Goal: Task Accomplishment & Management: Manage account settings

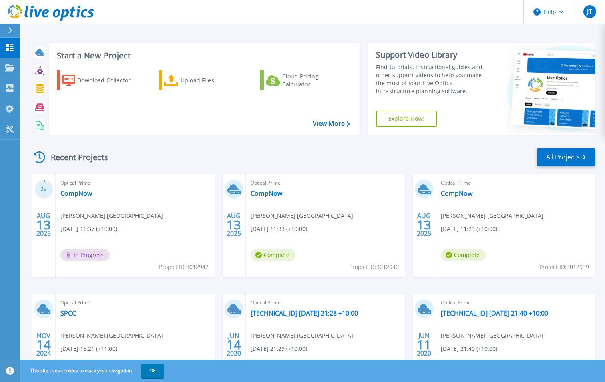
click at [502, 196] on div "Optical Prime CompNow [PERSON_NAME] , [GEOGRAPHIC_DATA][PERSON_NAME] [DATE] 11:…" at bounding box center [515, 226] width 159 height 104
click at [261, 254] on icon at bounding box center [258, 255] width 6 height 6
drag, startPoint x: 376, startPoint y: 209, endPoint x: 360, endPoint y: 215, distance: 17.8
click at [360, 215] on div "Optical Prime CompNow [PERSON_NAME] , [GEOGRAPHIC_DATA][PERSON_NAME] [DATE] 11:…" at bounding box center [325, 226] width 159 height 104
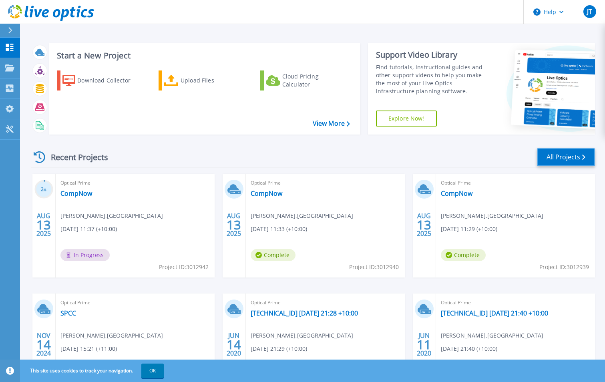
click at [578, 150] on link "All Projects" at bounding box center [566, 157] width 58 height 18
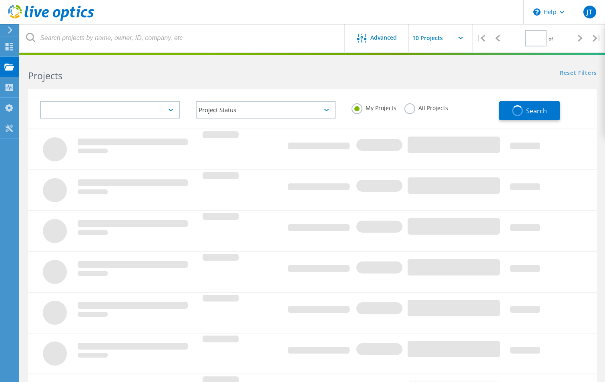
type input "1"
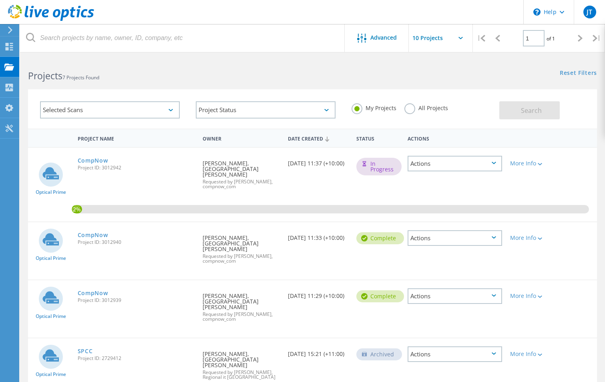
scroll to position [40, 0]
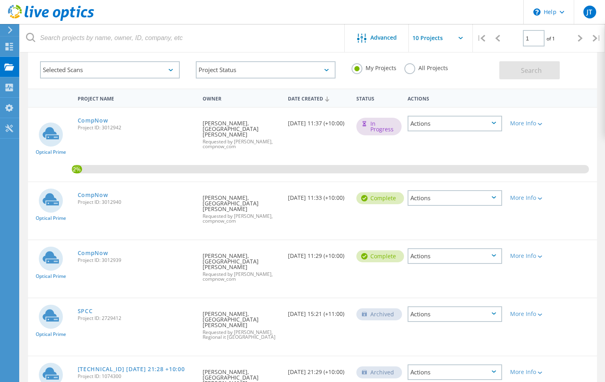
click at [496, 191] on div "Actions" at bounding box center [455, 198] width 95 height 16
click at [449, 211] on div "Delete" at bounding box center [454, 217] width 93 height 12
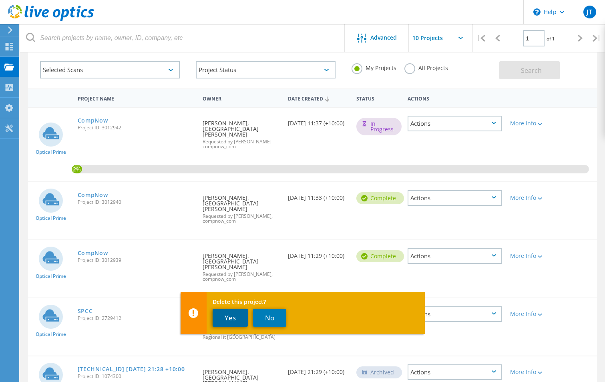
click at [224, 317] on button "Yes" at bounding box center [230, 318] width 35 height 18
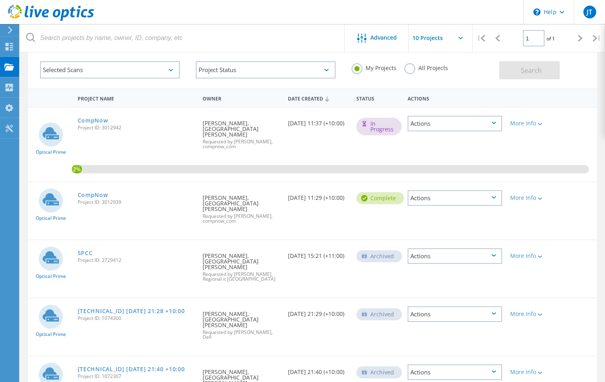
click at [452, 190] on div "Actions" at bounding box center [455, 198] width 95 height 16
click at [429, 212] on div "Delete" at bounding box center [454, 217] width 93 height 12
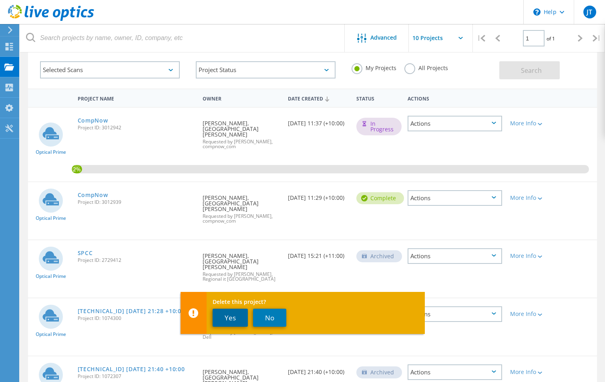
click at [219, 320] on button "Yes" at bounding box center [230, 318] width 35 height 18
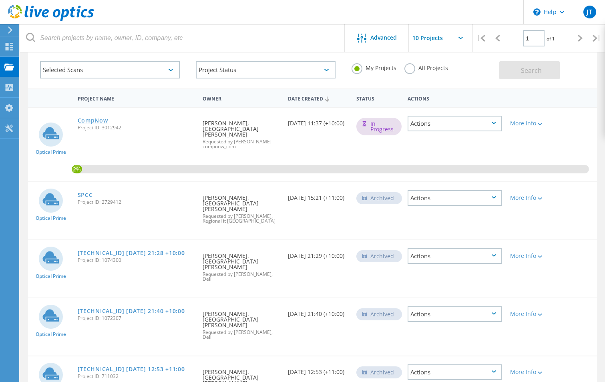
click at [95, 119] on link "CompNow" at bounding box center [93, 121] width 30 height 6
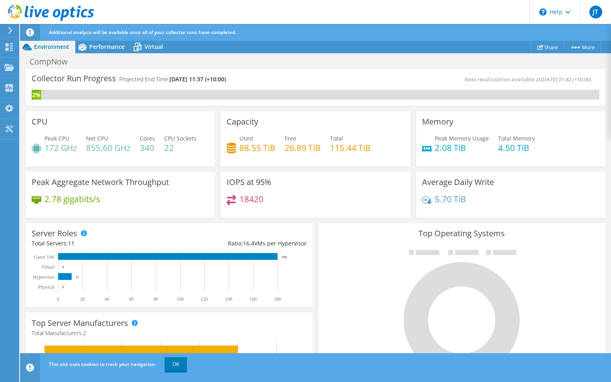
scroll to position [190, 0]
click at [171, 364] on link "OK" at bounding box center [176, 364] width 22 height 14
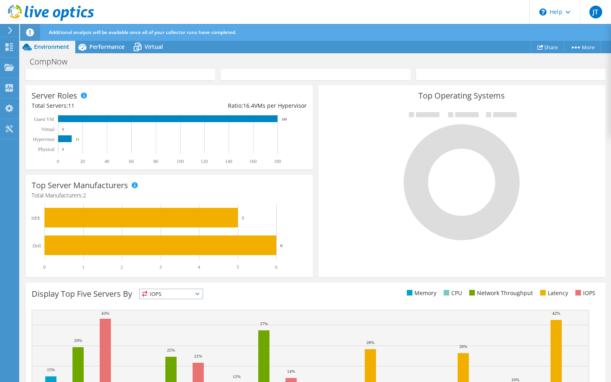
scroll to position [0, 0]
